Goal: Task Accomplishment & Management: Use online tool/utility

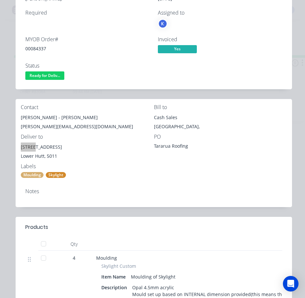
scroll to position [65, 0]
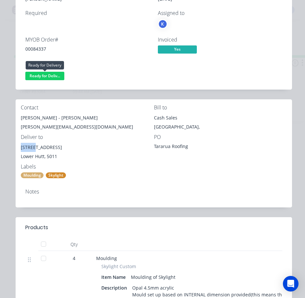
click at [51, 75] on span "Ready for Deliv..." at bounding box center [44, 76] width 39 height 8
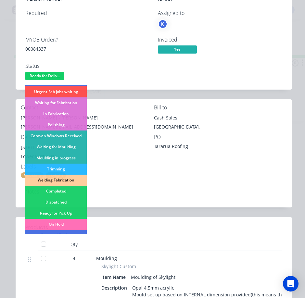
click at [58, 198] on div "Dispatched" at bounding box center [55, 202] width 61 height 11
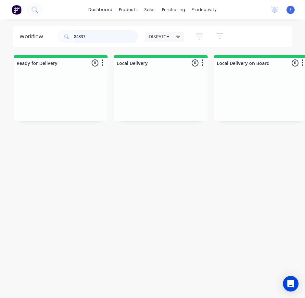
click at [93, 39] on input "84337" at bounding box center [106, 36] width 64 height 13
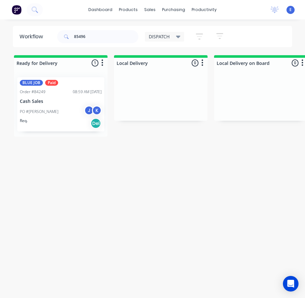
click at [63, 122] on div "Req. Del" at bounding box center [61, 123] width 82 height 11
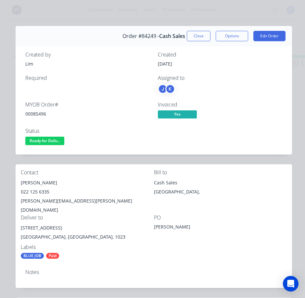
click at [38, 113] on div "00085496" at bounding box center [87, 114] width 125 height 7
copy div "00085496"
click at [35, 183] on div "[PERSON_NAME]" at bounding box center [87, 182] width 133 height 9
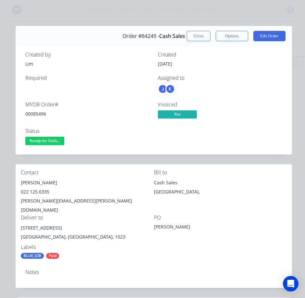
click at [35, 183] on div "[PERSON_NAME]" at bounding box center [87, 182] width 133 height 9
copy div "[PERSON_NAME]"
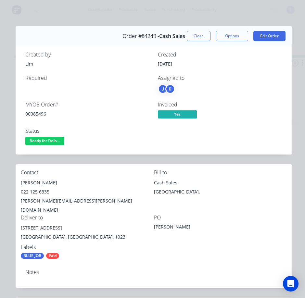
click at [35, 191] on div "022 125 6335" at bounding box center [87, 192] width 133 height 9
copy div "022 125 6335"
click at [43, 202] on div "[PERSON_NAME][EMAIL_ADDRESS][PERSON_NAME][DOMAIN_NAME]" at bounding box center [87, 206] width 133 height 18
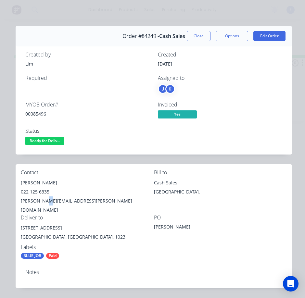
click at [43, 202] on div "[PERSON_NAME][EMAIL_ADDRESS][PERSON_NAME][DOMAIN_NAME]" at bounding box center [87, 206] width 133 height 18
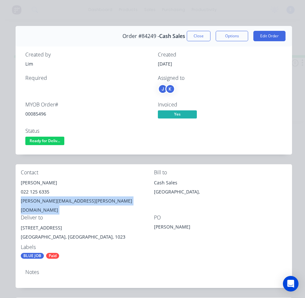
click at [43, 202] on div "[PERSON_NAME][EMAIL_ADDRESS][PERSON_NAME][DOMAIN_NAME]" at bounding box center [87, 206] width 133 height 18
copy div "[PERSON_NAME][EMAIL_ADDRESS][PERSON_NAME][DOMAIN_NAME]"
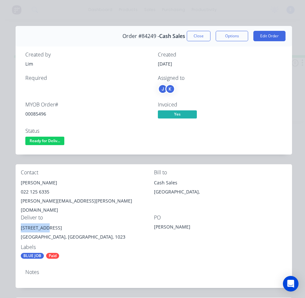
drag, startPoint x: 0, startPoint y: 239, endPoint x: 18, endPoint y: 220, distance: 25.7
click at [18, 220] on div "Contact [PERSON_NAME] [PHONE_NUMBER] [PERSON_NAME][EMAIL_ADDRESS][PERSON_NAME][…" at bounding box center [154, 214] width 277 height 100
copy div "[STREET_ADDRESS]"
click at [32, 146] on button "Ready for Deliv..." at bounding box center [44, 142] width 39 height 10
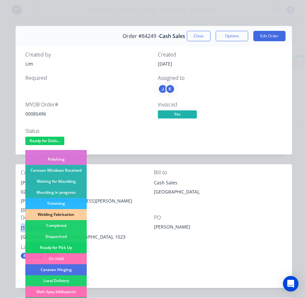
scroll to position [98, 0]
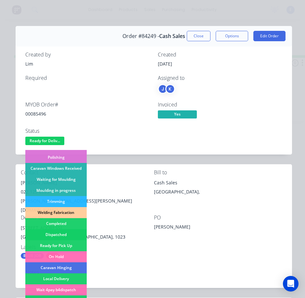
click at [55, 232] on div "Dispatched" at bounding box center [55, 234] width 61 height 11
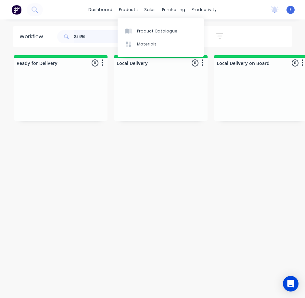
click at [93, 39] on input "85496" at bounding box center [106, 36] width 64 height 13
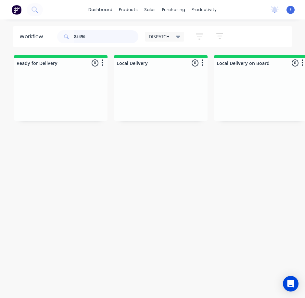
click at [93, 39] on input "85496" at bounding box center [106, 36] width 64 height 13
type input "85456"
click at [59, 116] on div "Req. Del" at bounding box center [61, 114] width 82 height 11
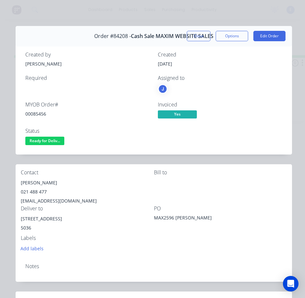
click at [31, 113] on div "00085456" at bounding box center [87, 114] width 125 height 7
copy div "00085456"
click at [41, 184] on div "[PERSON_NAME]" at bounding box center [87, 182] width 133 height 9
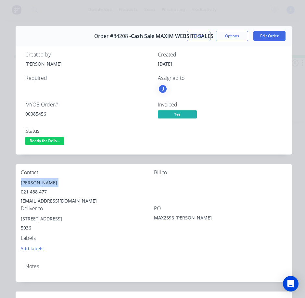
click at [41, 184] on div "[PERSON_NAME]" at bounding box center [87, 182] width 133 height 9
copy div "[PERSON_NAME]"
click at [35, 190] on div "021 488 477" at bounding box center [87, 192] width 133 height 9
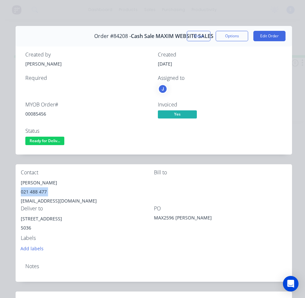
copy div "021 488 477"
click at [63, 203] on div "[EMAIL_ADDRESS][DOMAIN_NAME]" at bounding box center [87, 201] width 133 height 9
click at [63, 202] on div "[EMAIL_ADDRESS][DOMAIN_NAME]" at bounding box center [87, 201] width 133 height 9
drag, startPoint x: 63, startPoint y: 202, endPoint x: 68, endPoint y: 204, distance: 5.4
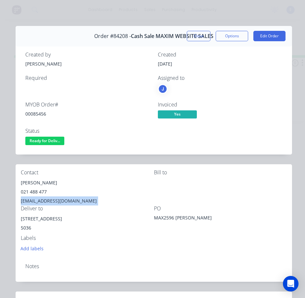
copy div "[EMAIL_ADDRESS][DOMAIN_NAME]"
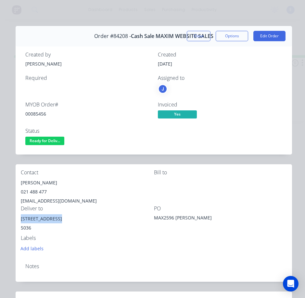
drag, startPoint x: 61, startPoint y: 220, endPoint x: 20, endPoint y: 221, distance: 41.0
click at [20, 221] on div "Contact [PERSON_NAME] [PHONE_NUMBER] [EMAIL_ADDRESS][DOMAIN_NAME] [PERSON_NAME]…" at bounding box center [154, 211] width 277 height 94
copy div "[STREET_ADDRESS]"
click at [239, 217] on div "PO MAX2596 [PERSON_NAME]" at bounding box center [220, 221] width 133 height 30
